Goal: Information Seeking & Learning: Learn about a topic

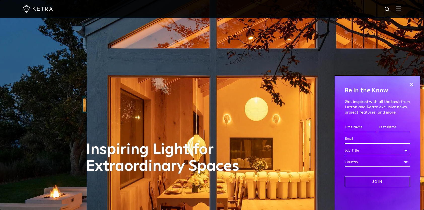
click at [402, 9] on img at bounding box center [399, 8] width 6 height 5
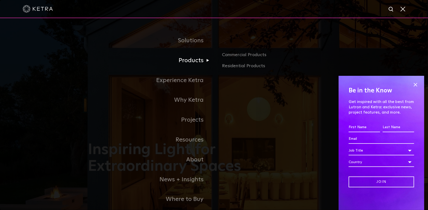
click at [192, 61] on link "Products" at bounding box center [151, 61] width 126 height 20
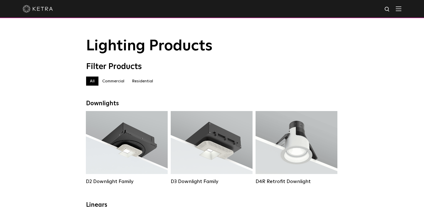
click at [146, 82] on label "Residential" at bounding box center [142, 81] width 29 height 9
click at [145, 81] on label "Residential" at bounding box center [142, 81] width 29 height 9
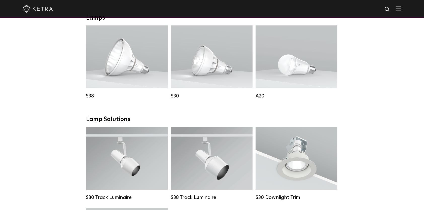
scroll to position [252, 0]
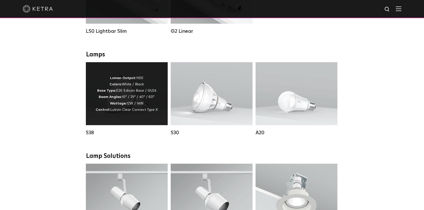
click at [125, 103] on p "Lumen Output: 1100 Colors: White / Black Base Type: E26 Edison Base / GU24 Beam…" at bounding box center [127, 94] width 62 height 38
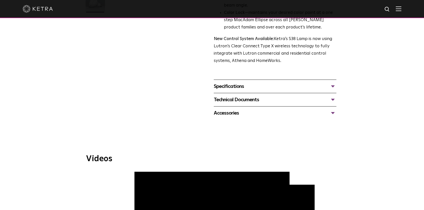
scroll to position [176, 0]
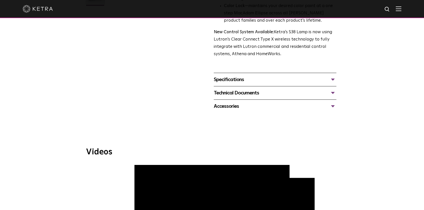
click at [334, 80] on div "Specifications" at bounding box center [275, 80] width 123 height 8
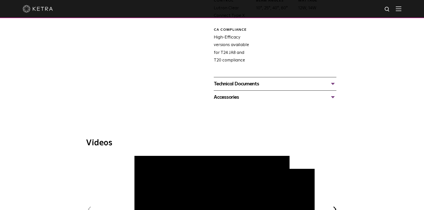
scroll to position [302, 0]
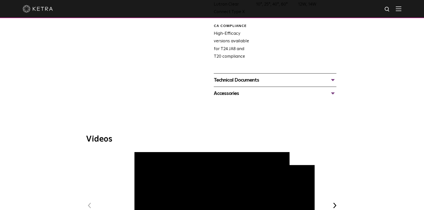
click at [335, 81] on div "Technical Documents" at bounding box center [275, 80] width 123 height 8
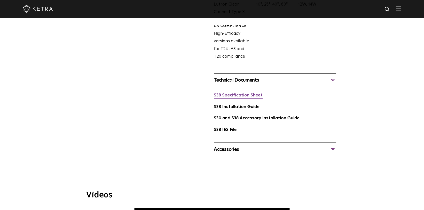
click at [231, 94] on link "S38 Specification Sheet" at bounding box center [238, 95] width 49 height 4
click at [258, 96] on link "S38 Specification Sheet" at bounding box center [238, 95] width 49 height 4
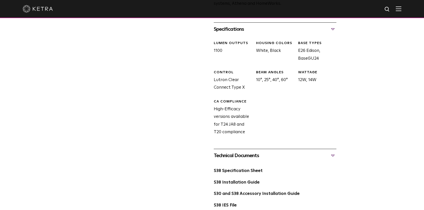
scroll to position [0, 0]
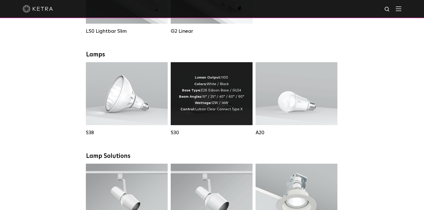
click at [233, 100] on div "Lumen Output: 1100 Colors: White / Black Base Type: E26 Edison Base / GU24 Beam…" at bounding box center [211, 94] width 65 height 38
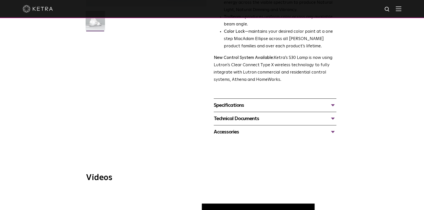
scroll to position [176, 0]
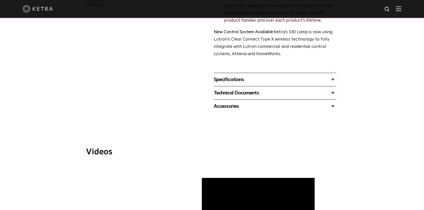
click at [231, 80] on div "Specifications" at bounding box center [275, 80] width 123 height 8
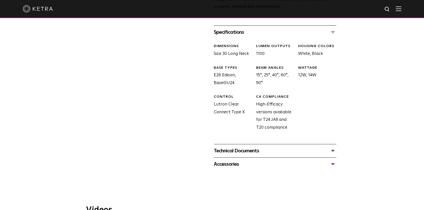
scroll to position [227, 0]
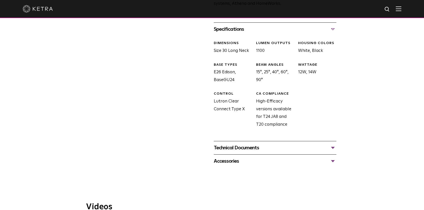
click at [333, 147] on div "Technical Documents" at bounding box center [275, 148] width 123 height 8
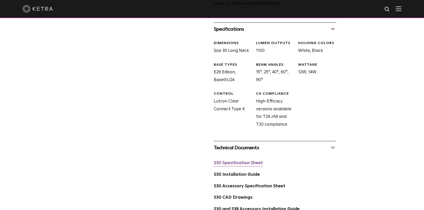
click at [253, 163] on link "S30 Specification Sheet" at bounding box center [238, 163] width 49 height 4
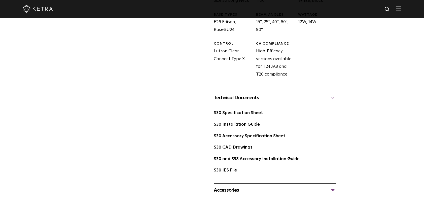
scroll to position [277, 0]
click at [237, 136] on link "S30 Accessory Specification Sheet" at bounding box center [250, 136] width 72 height 4
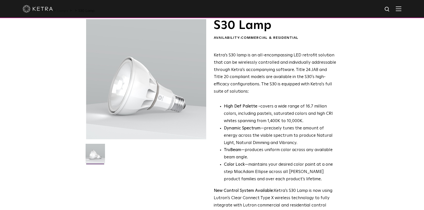
scroll to position [0, 0]
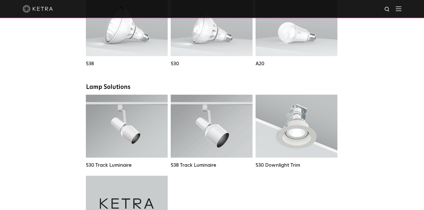
scroll to position [328, 0]
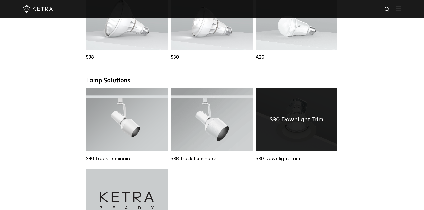
click at [319, 124] on h4 "S30 Downlight Trim" at bounding box center [297, 120] width 54 height 10
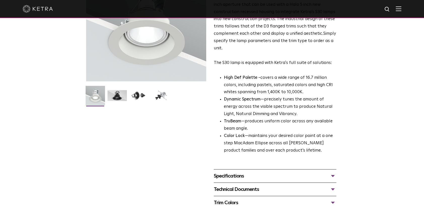
scroll to position [126, 0]
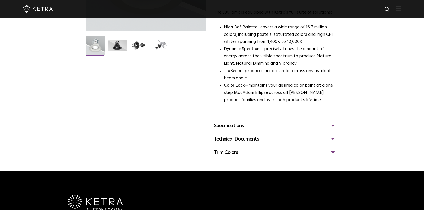
click at [334, 124] on div "Specifications" at bounding box center [275, 126] width 123 height 8
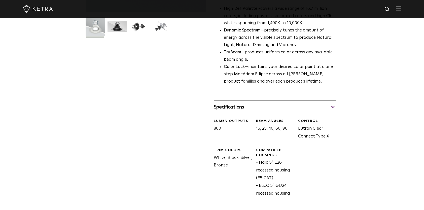
scroll to position [227, 0]
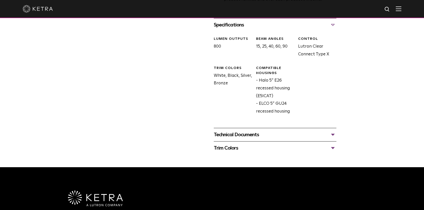
click at [283, 135] on div "Technical Documents" at bounding box center [275, 135] width 123 height 8
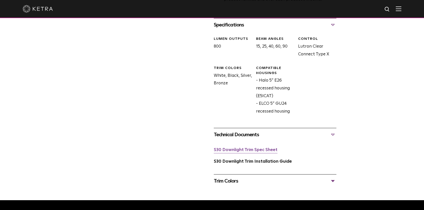
click at [256, 152] on link "S30 Downlight Trim Spec Sheet" at bounding box center [246, 150] width 64 height 4
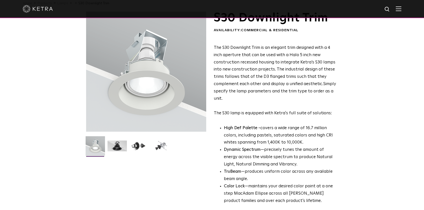
scroll to position [0, 0]
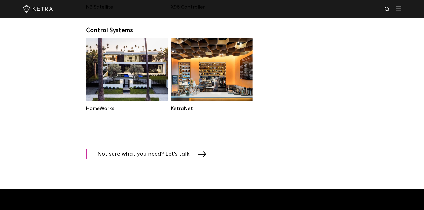
scroll to position [328, 0]
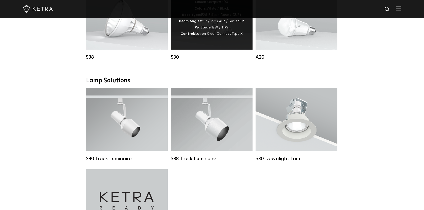
click at [195, 36] on strong "Control:" at bounding box center [188, 34] width 15 height 4
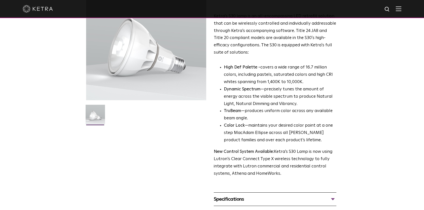
scroll to position [76, 0]
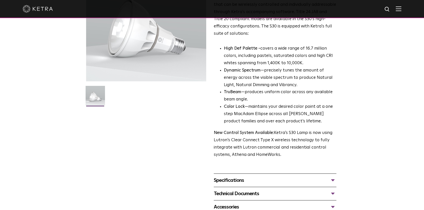
click at [334, 181] on div "Specifications" at bounding box center [275, 180] width 123 height 8
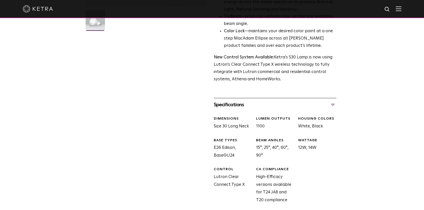
scroll to position [0, 0]
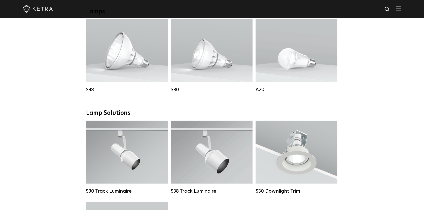
scroll to position [277, 0]
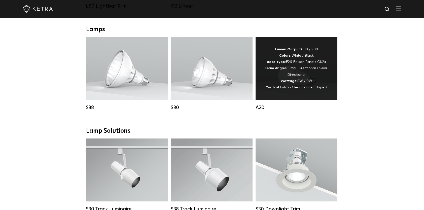
click at [298, 75] on div "Lumen Output: 600 / 800 Colors: White / Black Base Type: E26 Edison Base / GU24…" at bounding box center [296, 68] width 67 height 44
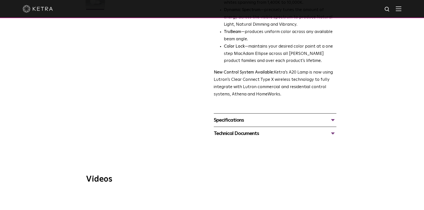
scroll to position [176, 0]
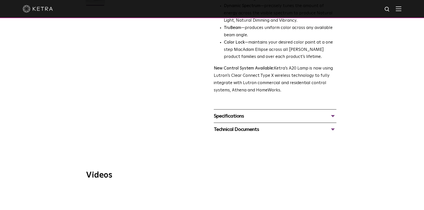
click at [335, 112] on div "Specifications" at bounding box center [275, 116] width 123 height 8
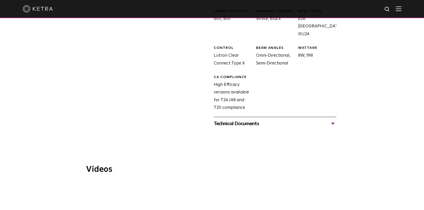
scroll to position [277, 0]
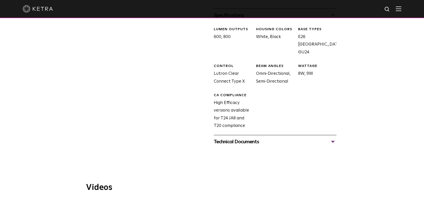
click at [256, 138] on div "Technical Documents" at bounding box center [275, 142] width 123 height 8
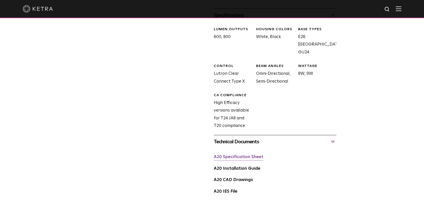
click at [253, 155] on link "A20 Specification Sheet" at bounding box center [239, 157] width 50 height 4
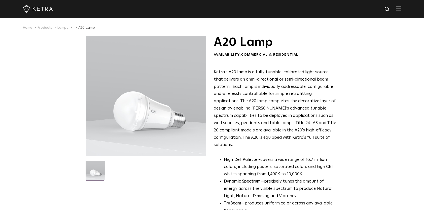
scroll to position [0, 0]
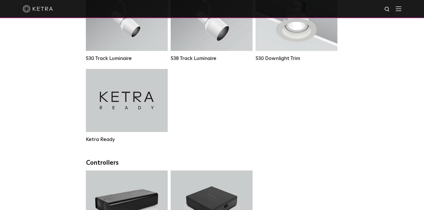
scroll to position [428, 0]
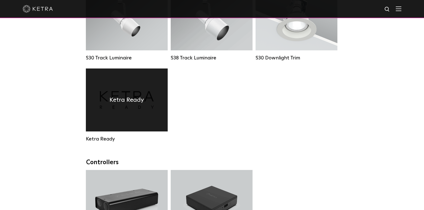
click at [116, 105] on h4 "Ketra Ready" at bounding box center [127, 100] width 35 height 10
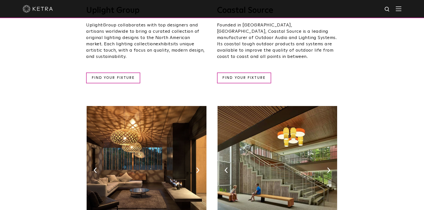
scroll to position [202, 0]
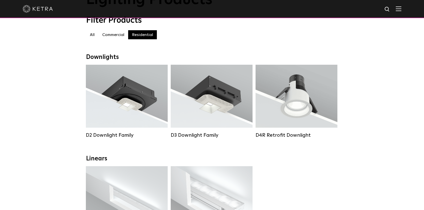
scroll to position [25, 0]
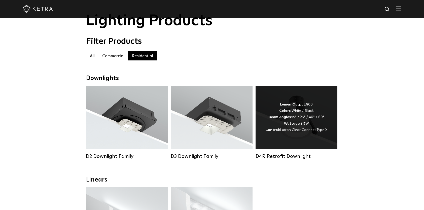
click at [290, 130] on div "Lumen Output: 800 Colors: White / Black Beam Angles: 15° / 25° / 40° / 60° Watt…" at bounding box center [297, 118] width 62 height 32
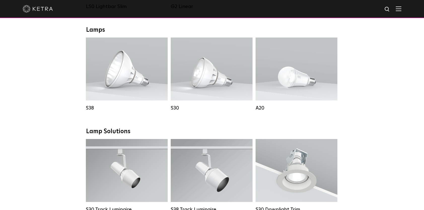
scroll to position [252, 0]
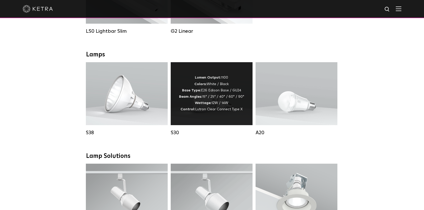
click at [204, 98] on div "Lumen Output: 1100 Colors: White / Black Base Type: E26 Edison Base / GU24 Beam…" at bounding box center [211, 94] width 65 height 38
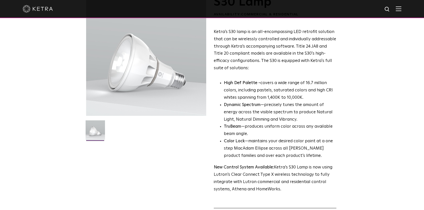
scroll to position [126, 0]
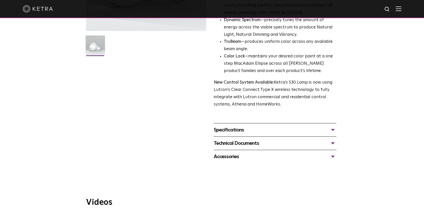
click at [236, 129] on div "Specifications" at bounding box center [275, 130] width 123 height 8
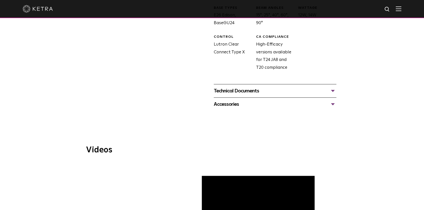
scroll to position [302, 0]
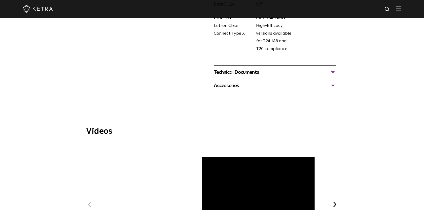
click at [244, 75] on div "Technical Documents" at bounding box center [275, 72] width 123 height 8
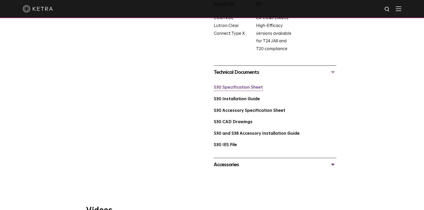
click at [244, 89] on link "S30 Specification Sheet" at bounding box center [238, 87] width 49 height 4
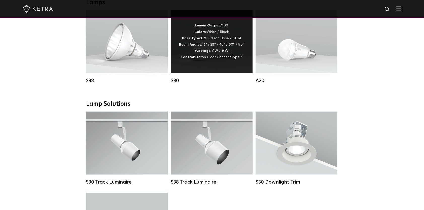
scroll to position [252, 0]
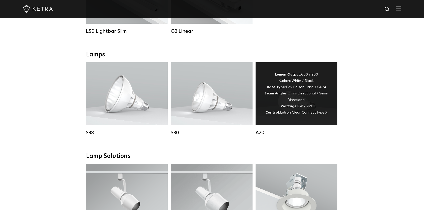
click at [290, 106] on div "Lumen Output: 600 / 800 Colors: White / Black Base Type: E26 Edison Base / GU24…" at bounding box center [296, 94] width 67 height 44
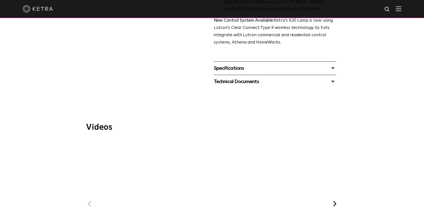
scroll to position [227, 0]
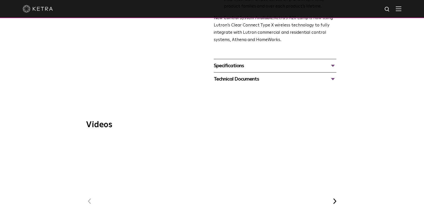
click at [244, 75] on div "Technical Documents" at bounding box center [275, 79] width 123 height 8
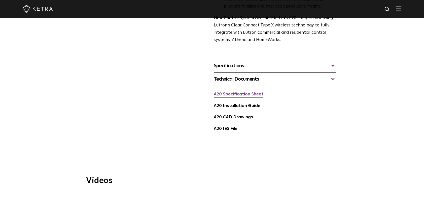
click at [242, 92] on link "A20 Specification Sheet" at bounding box center [239, 94] width 50 height 4
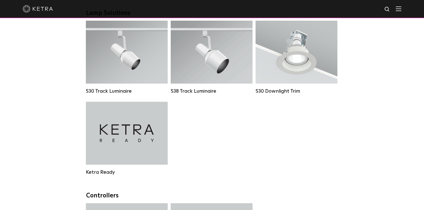
scroll to position [403, 0]
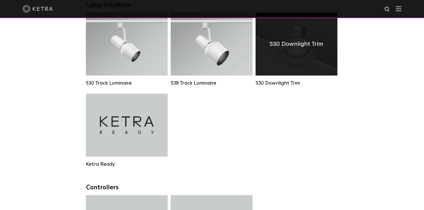
click at [297, 49] on h4 "S30 Downlight Trim" at bounding box center [297, 44] width 54 height 10
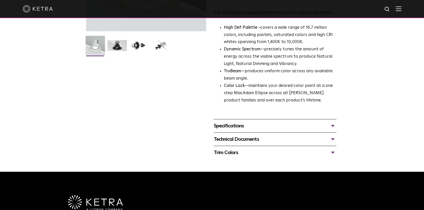
scroll to position [202, 0]
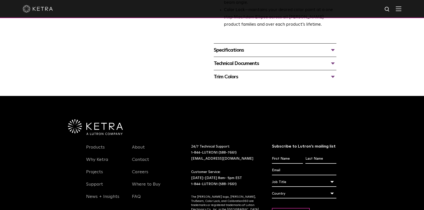
click at [243, 63] on div "Technical Documents" at bounding box center [275, 63] width 123 height 8
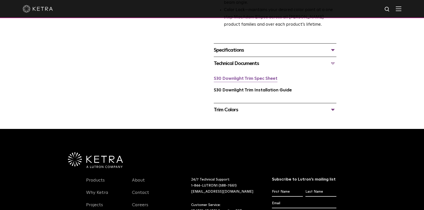
click at [234, 80] on link "S30 Downlight Trim Spec Sheet" at bounding box center [246, 79] width 64 height 4
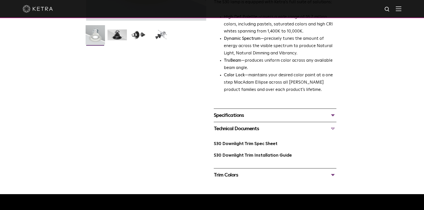
scroll to position [0, 0]
